Goal: Task Accomplishment & Management: Use online tool/utility

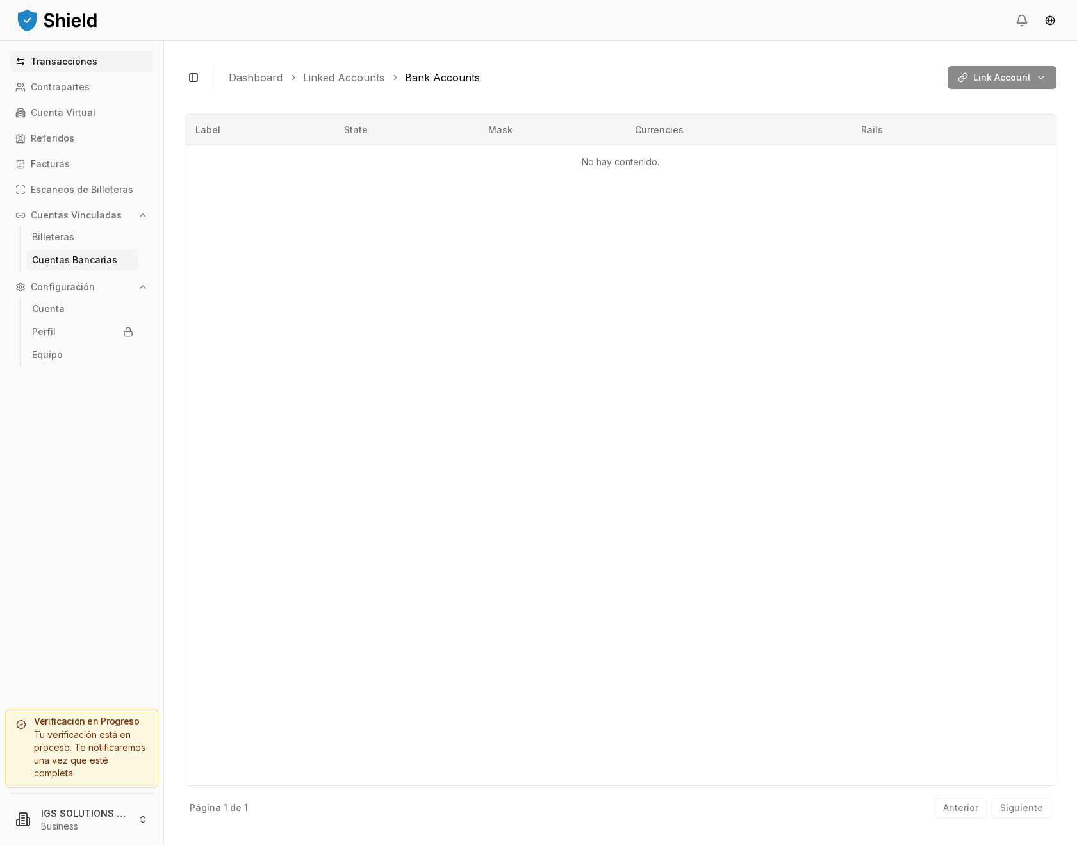
click at [100, 62] on link "Transacciones" at bounding box center [81, 61] width 143 height 20
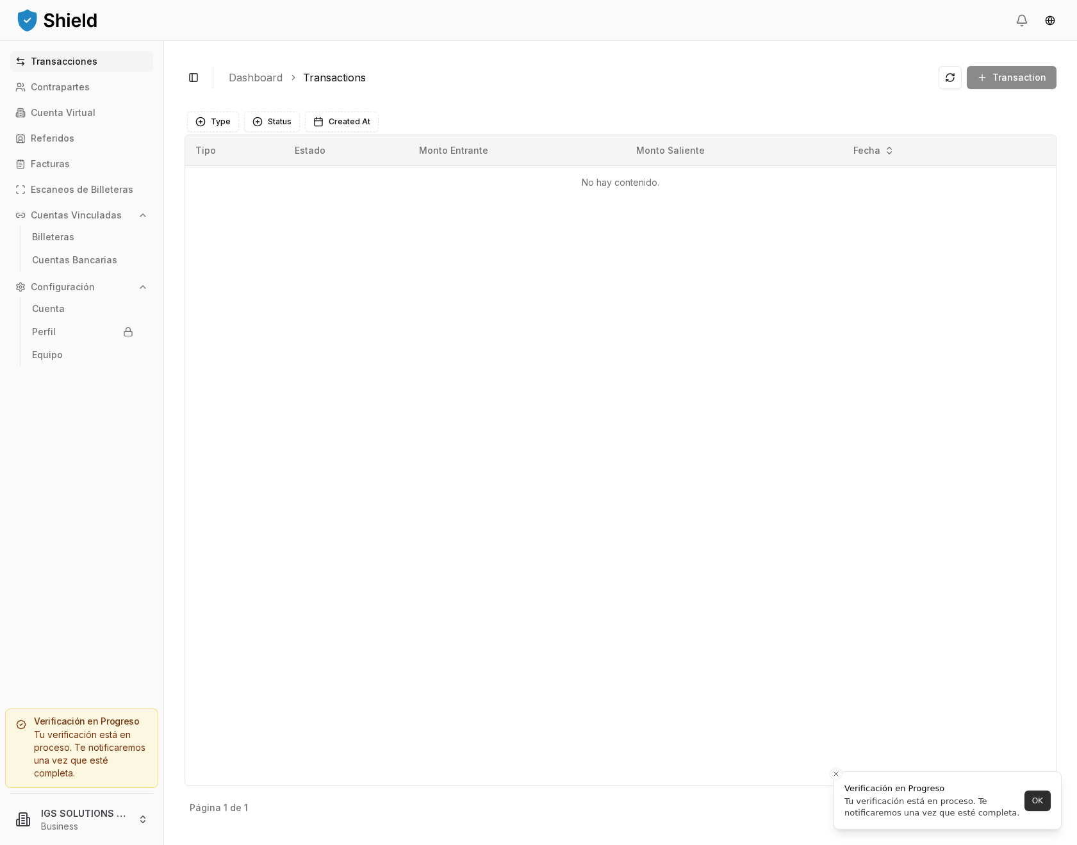
click at [1043, 802] on button "OK" at bounding box center [1037, 800] width 26 height 20
click at [50, 87] on p "Contrapartes" at bounding box center [60, 87] width 59 height 9
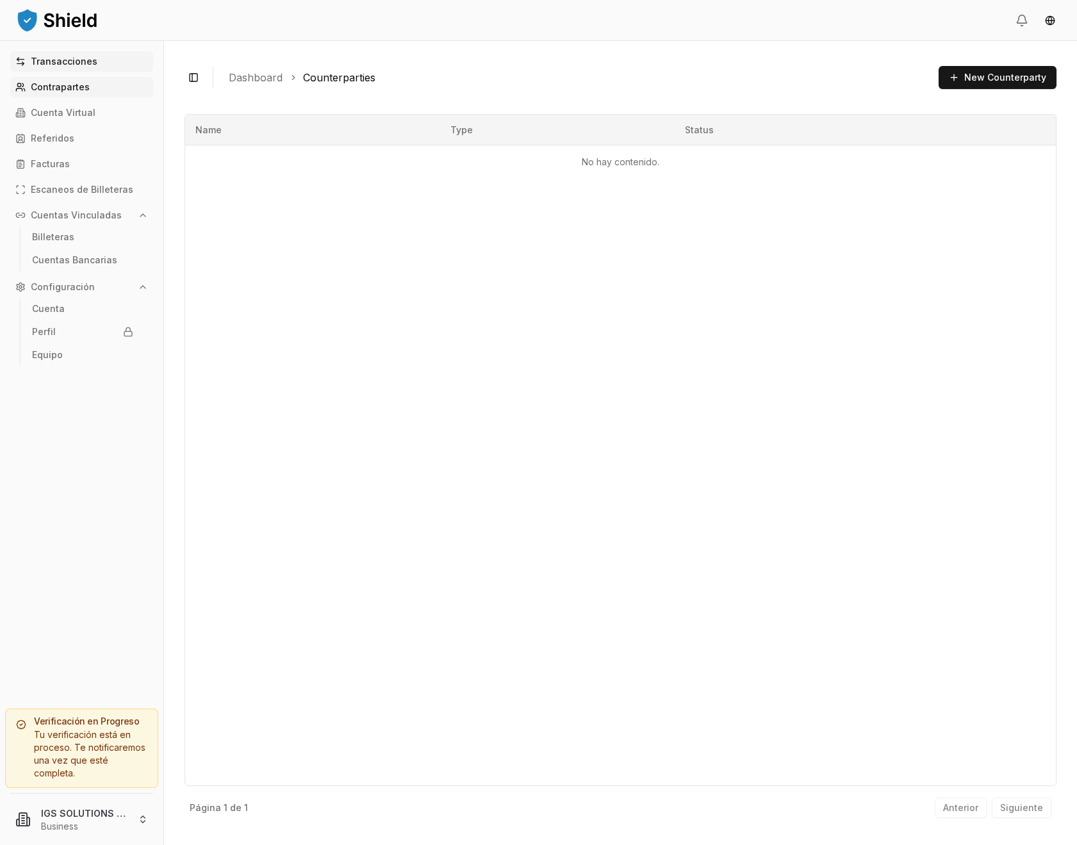
click at [80, 60] on p "Transacciones" at bounding box center [64, 61] width 67 height 9
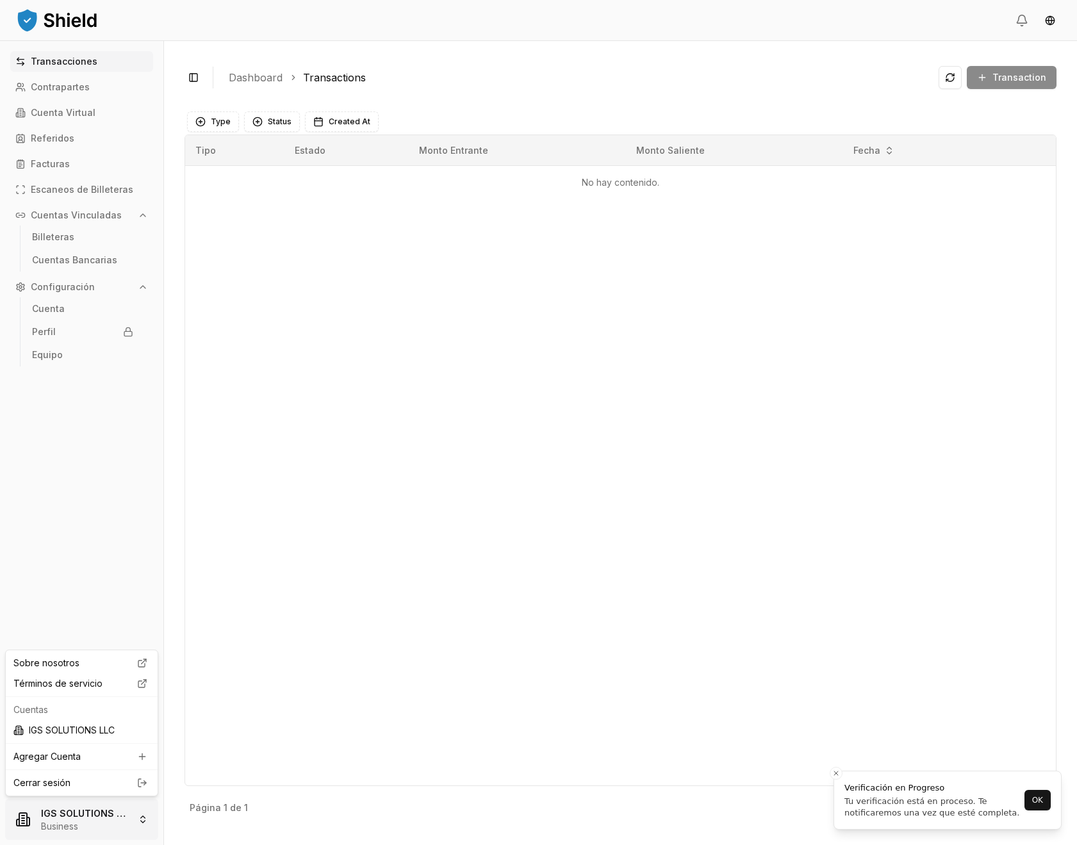
click at [72, 822] on html "Transacciones Contrapartes Cuenta Virtual Referidos Facturas Escaneos de Billet…" at bounding box center [538, 422] width 1077 height 845
click at [266, 455] on html "Transacciones Contrapartes Cuenta Virtual Referidos Facturas Escaneos de Billet…" at bounding box center [538, 422] width 1077 height 845
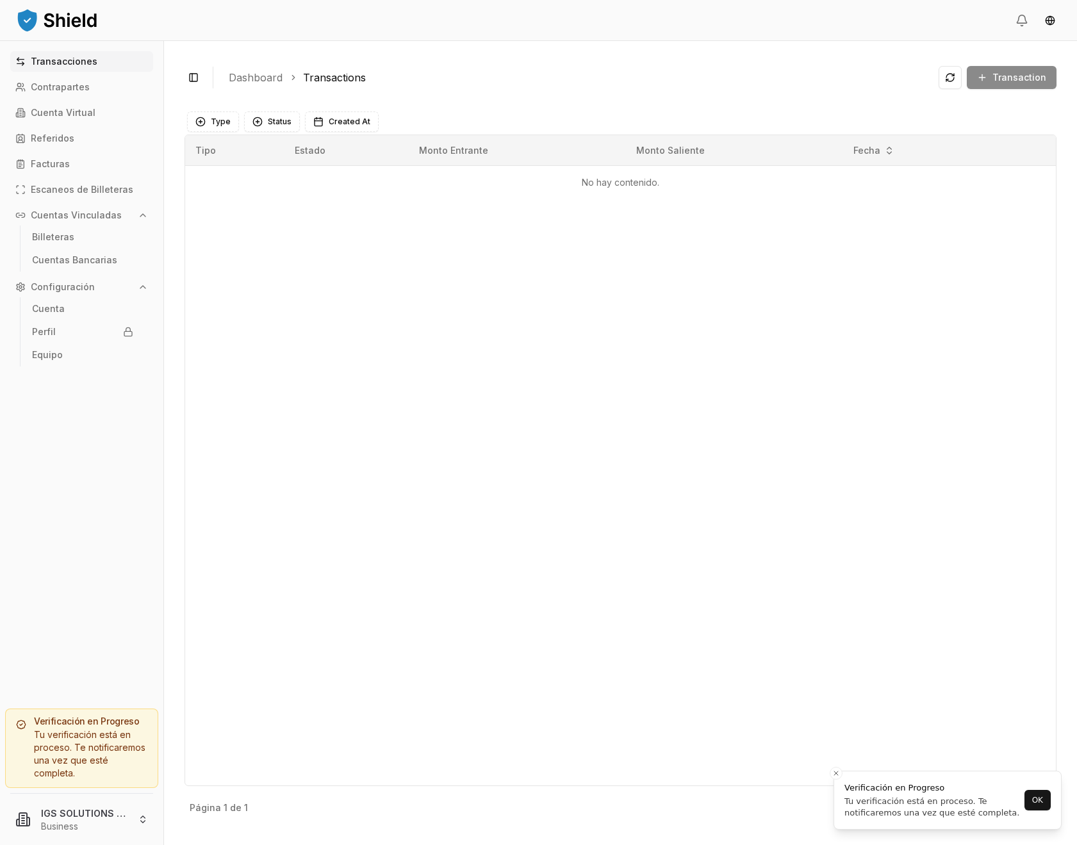
click at [208, 345] on div "Tipo Estado Monto Entrante Monto Saliente Fecha No hay contenido." at bounding box center [620, 460] width 872 height 651
